Goal: Task Accomplishment & Management: Complete application form

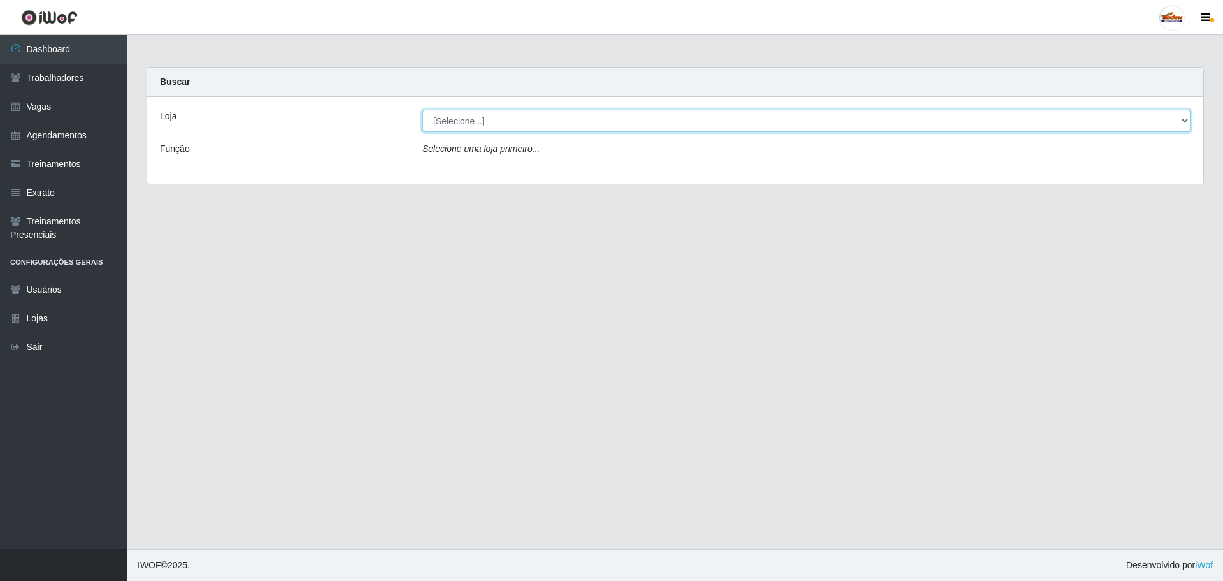
click at [473, 117] on select "[Selecione...] Supermercado Tadeu - [GEOGRAPHIC_DATA]" at bounding box center [806, 121] width 768 height 22
select select "195"
click at [422, 110] on select "[Selecione...] Supermercado Tadeu - [GEOGRAPHIC_DATA]" at bounding box center [806, 121] width 768 height 22
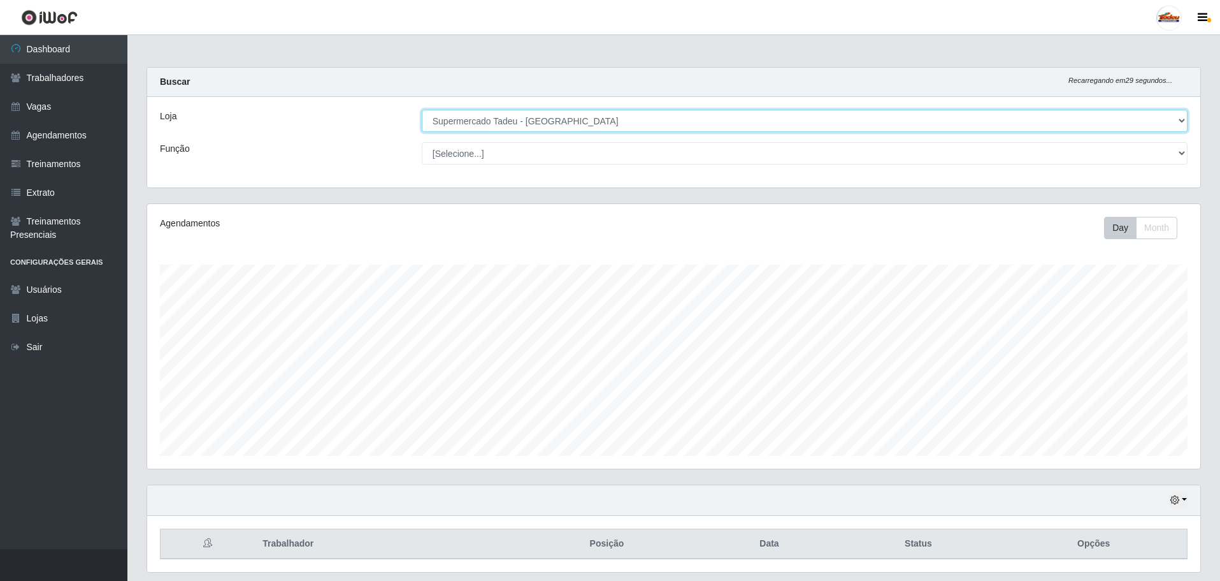
scroll to position [264, 1053]
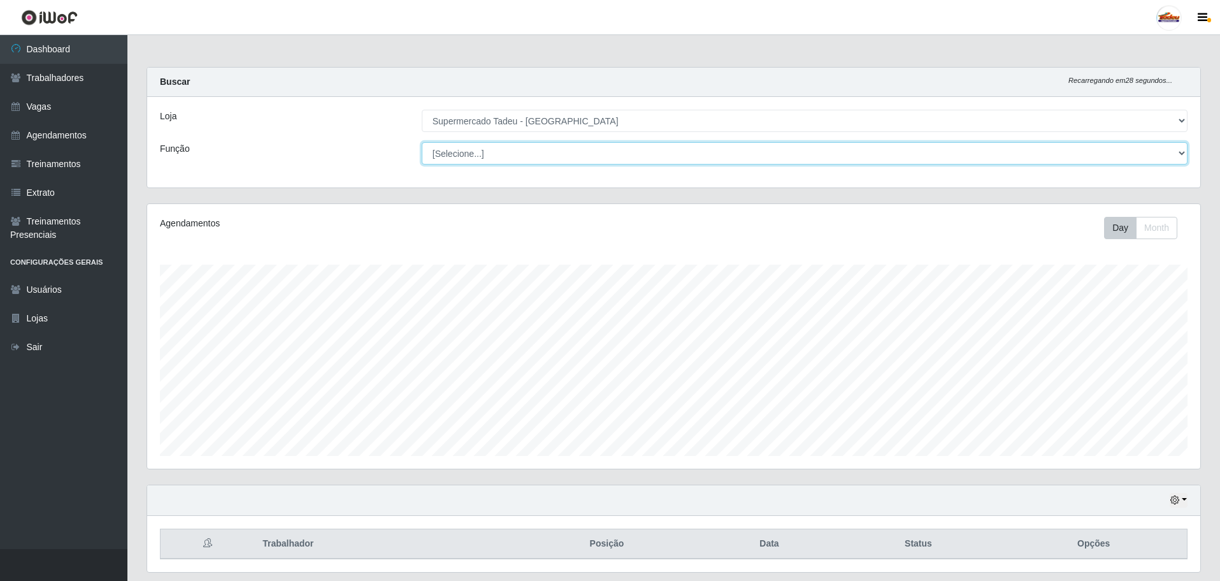
click at [470, 154] on select "[Selecione...] ASG ASG + ASG ++ Auxiliar de Estacionamento Auxiliar de Estacion…" at bounding box center [805, 153] width 766 height 22
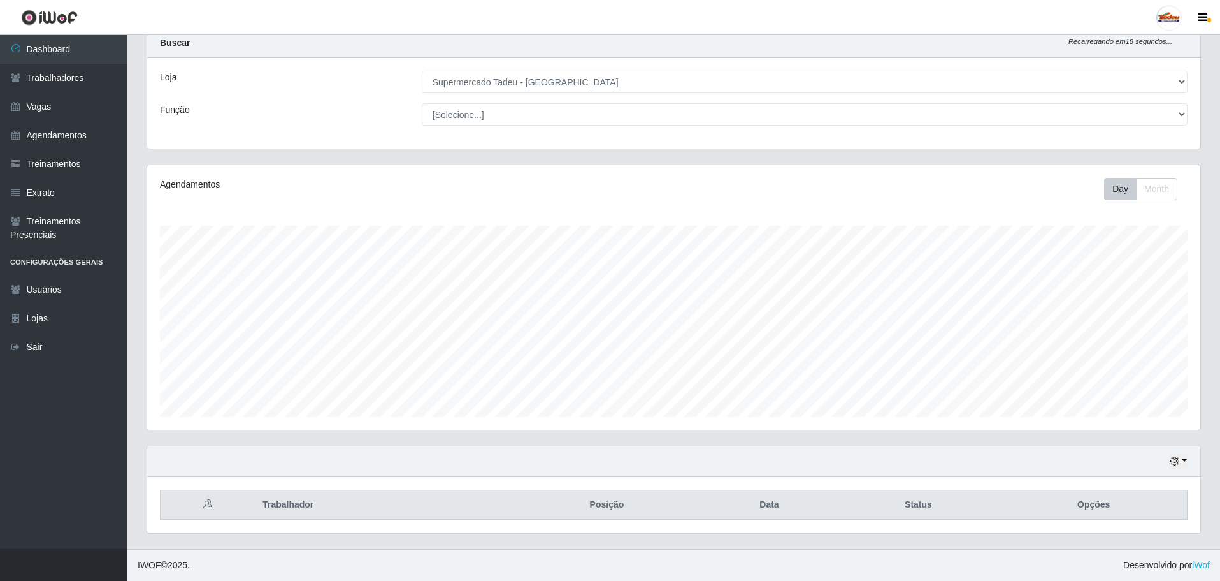
click at [1204, 433] on div "Agendamentos Day Month" at bounding box center [674, 304] width 1074 height 281
click at [85, 110] on link "Vagas" at bounding box center [63, 106] width 127 height 29
